Goal: Task Accomplishment & Management: Use online tool/utility

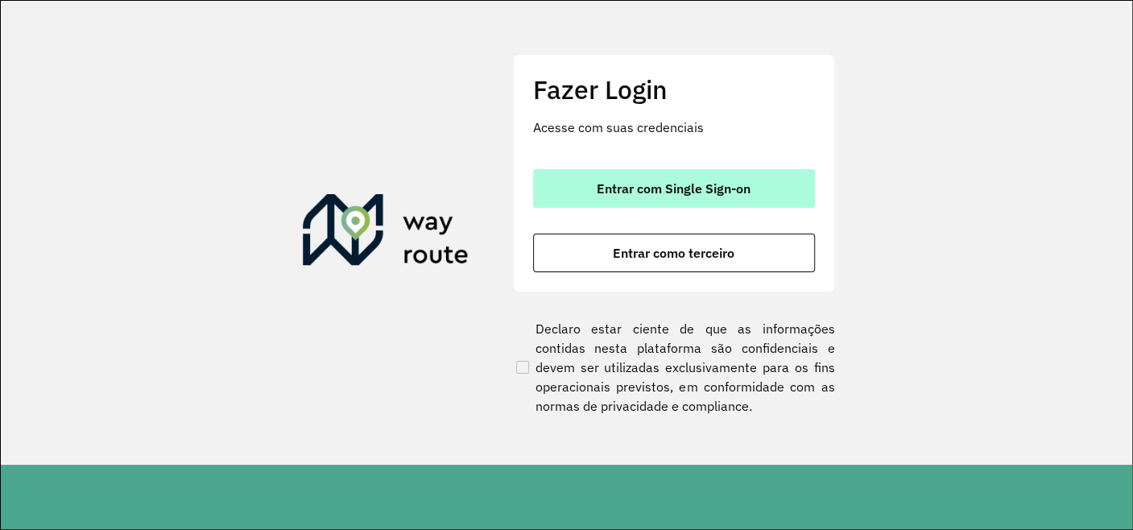
click at [664, 176] on button "Entrar com Single Sign-on" at bounding box center [674, 188] width 282 height 39
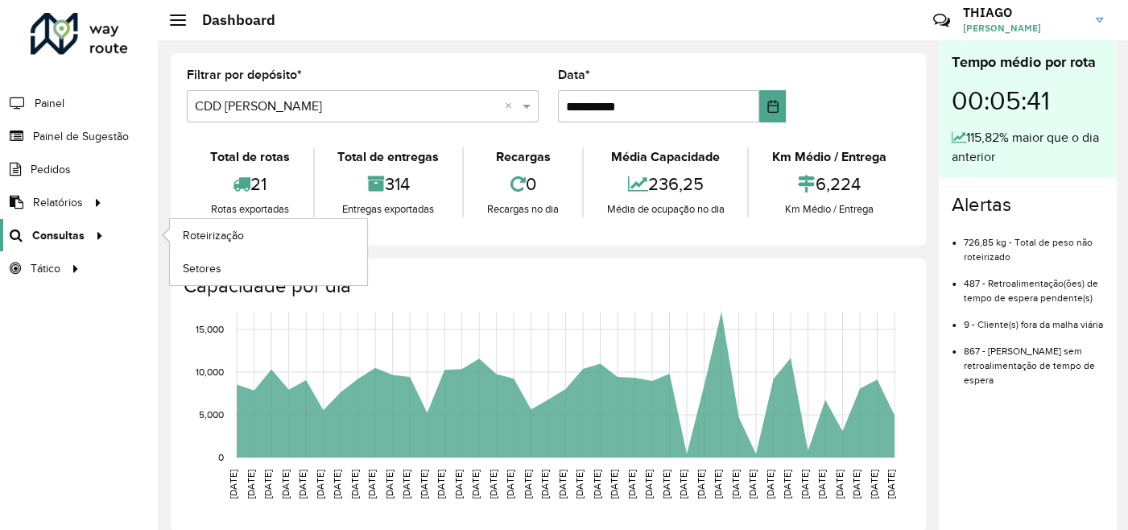
click at [85, 240] on div at bounding box center [97, 235] width 24 height 17
click at [237, 234] on span "Roteirização" at bounding box center [215, 235] width 65 height 17
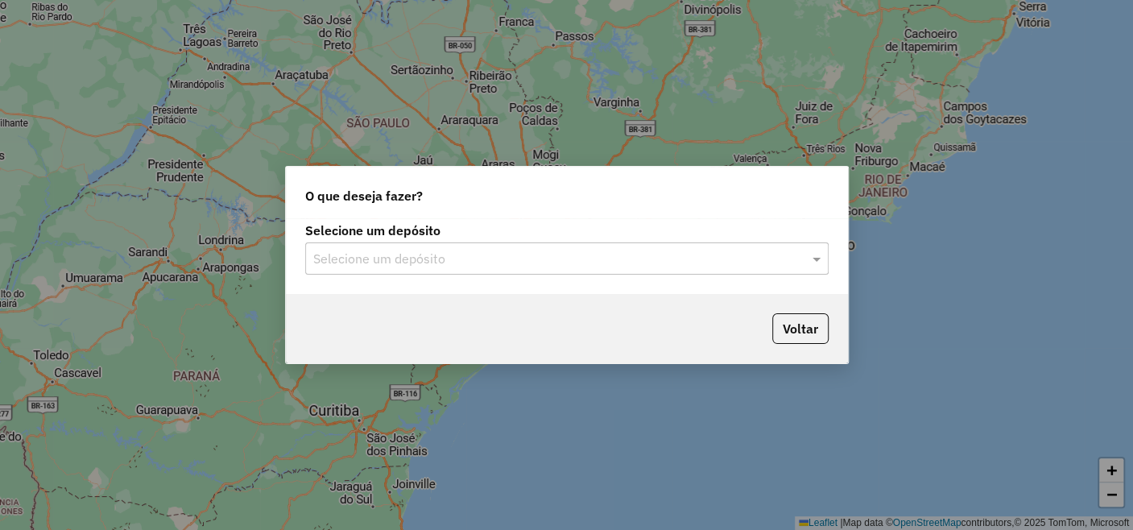
click at [420, 266] on input "text" at bounding box center [550, 259] width 475 height 19
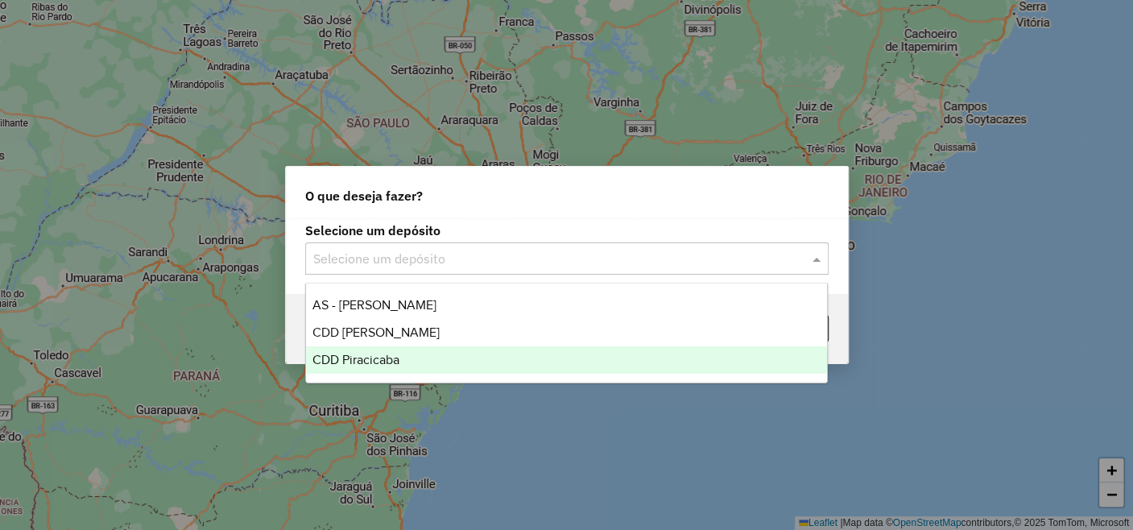
click at [408, 362] on div "CDD Piracicaba" at bounding box center [566, 359] width 521 height 27
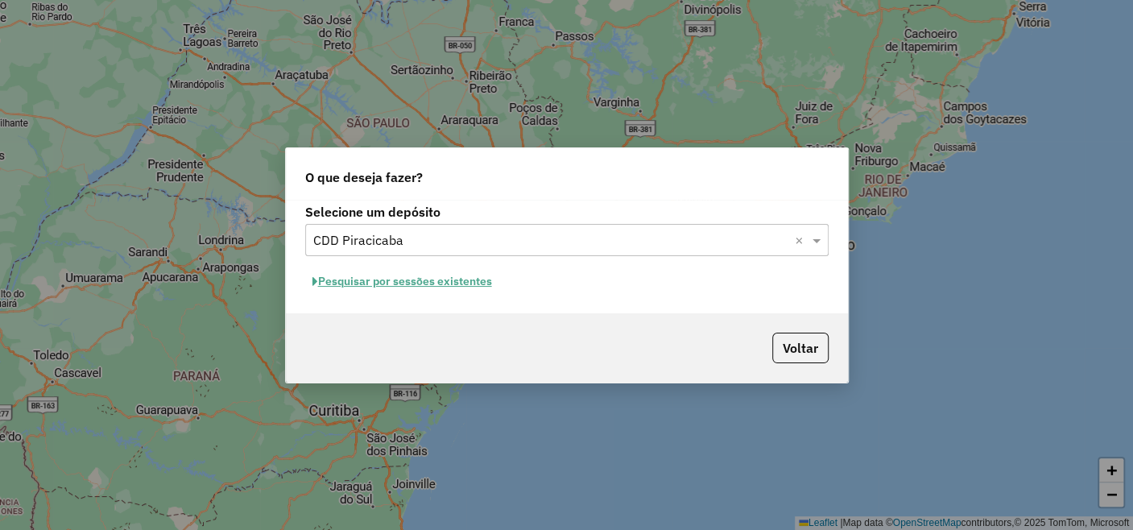
click at [482, 279] on button "Pesquisar por sessões existentes" at bounding box center [402, 281] width 194 height 25
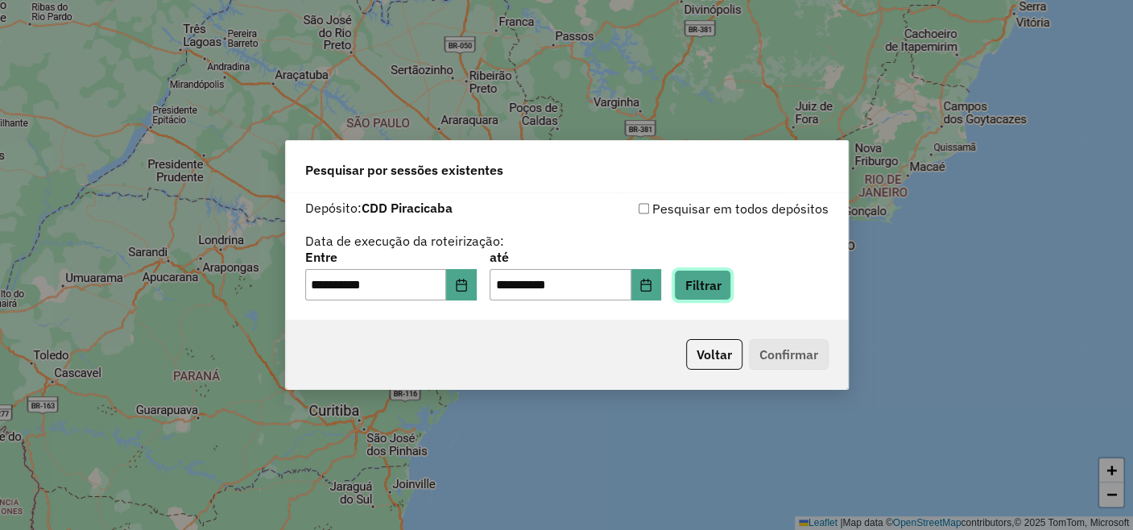
click at [731, 277] on button "Filtrar" at bounding box center [702, 285] width 57 height 31
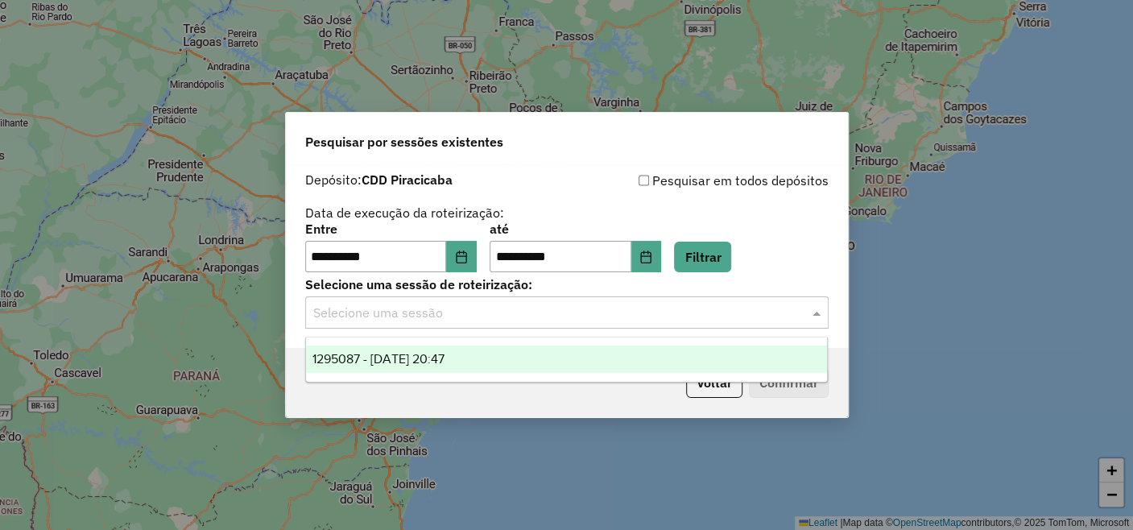
click at [462, 312] on input "text" at bounding box center [550, 313] width 475 height 19
click at [473, 365] on div "1295087 - [DATE] 20:47" at bounding box center [566, 358] width 521 height 27
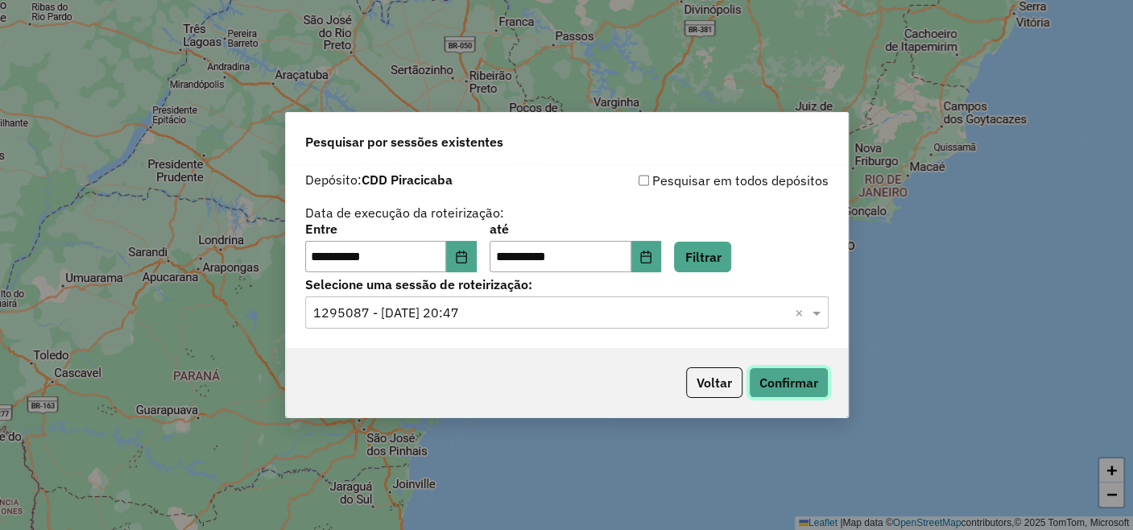
click at [800, 382] on button "Confirmar" at bounding box center [789, 382] width 80 height 31
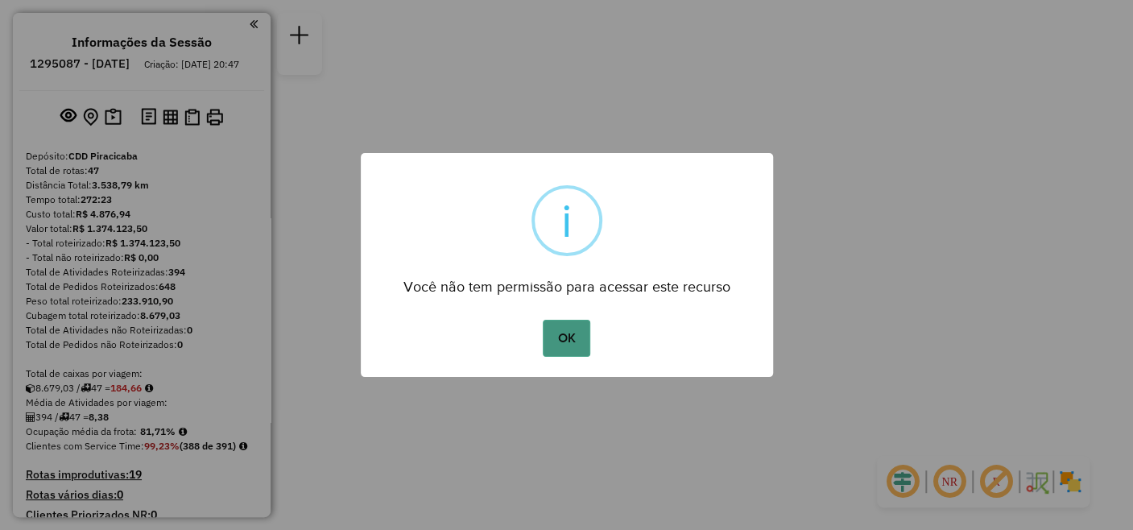
click at [573, 344] on button "OK" at bounding box center [567, 338] width 48 height 37
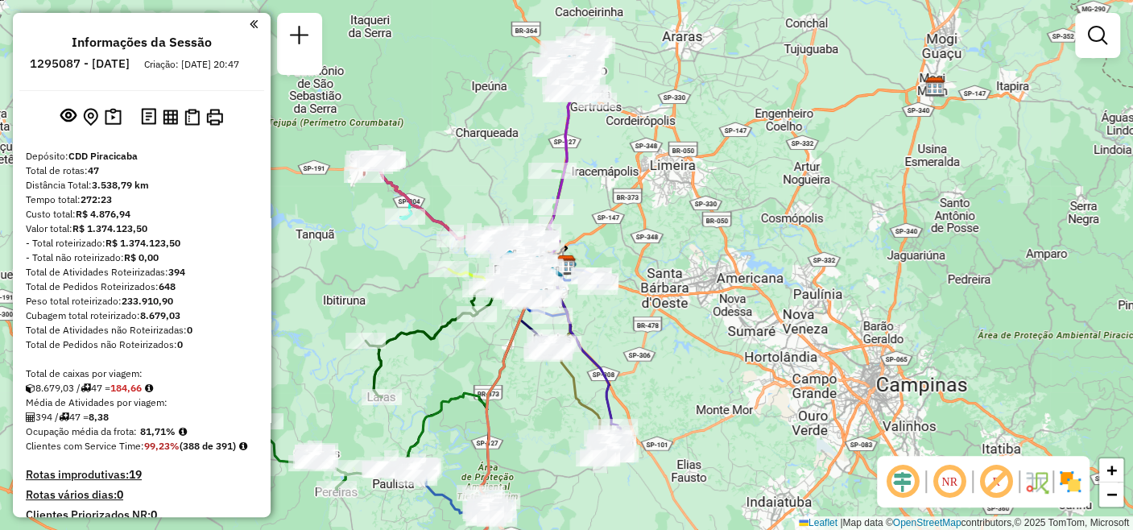
click at [953, 479] on em at bounding box center [949, 481] width 39 height 39
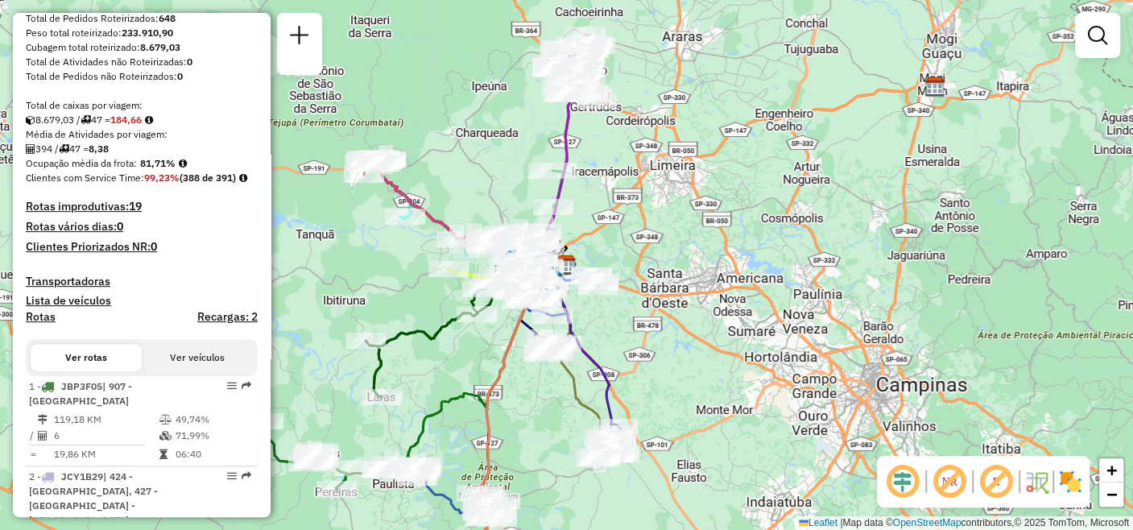
scroll to position [358, 0]
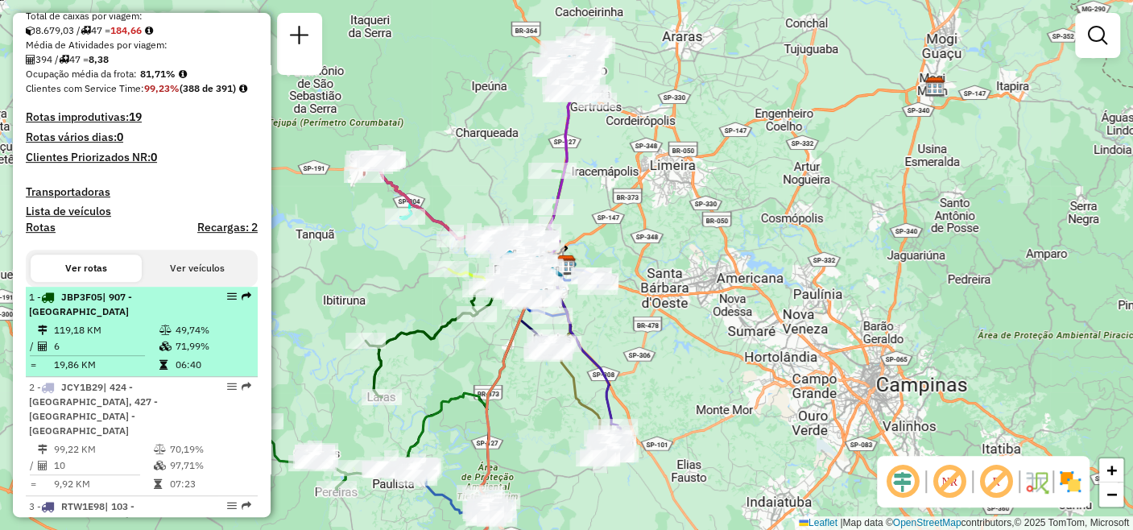
select select "**********"
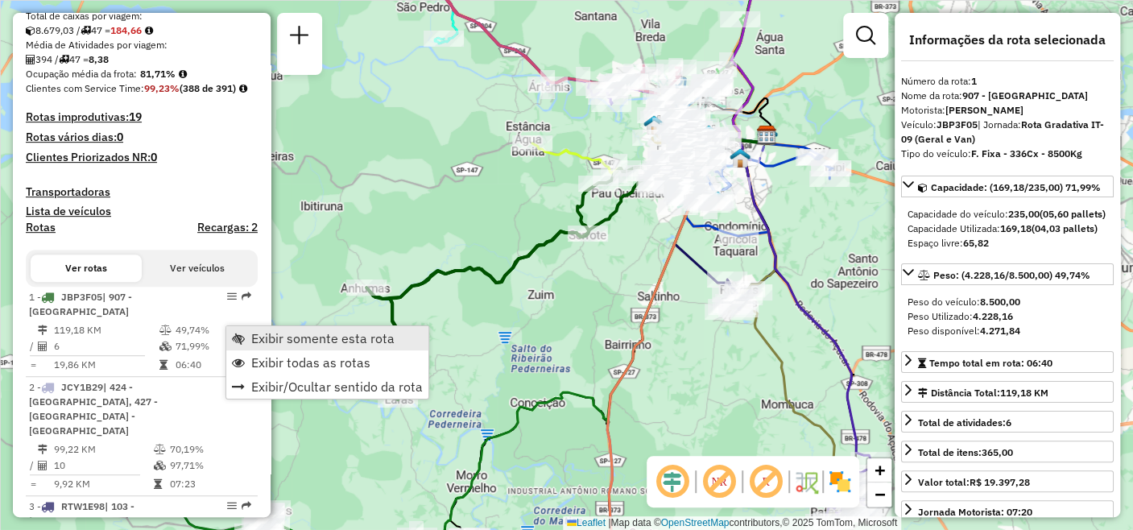
click at [267, 333] on span "Exibir somente esta rota" at bounding box center [322, 338] width 143 height 13
